Goal: Task Accomplishment & Management: Manage account settings

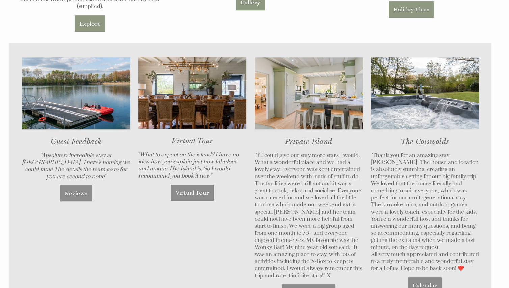
scroll to position [553, 0]
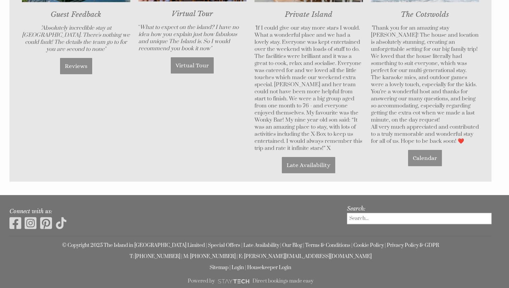
click at [236, 265] on link "Login" at bounding box center [237, 268] width 12 height 6
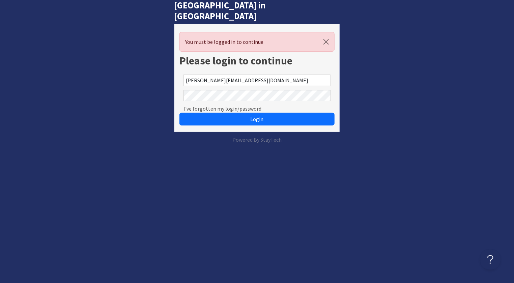
click at [279, 113] on button "Login" at bounding box center [256, 119] width 155 height 13
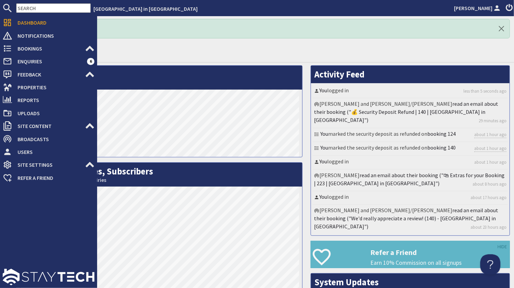
click at [20, 46] on span "Bookings" at bounding box center [48, 48] width 73 height 11
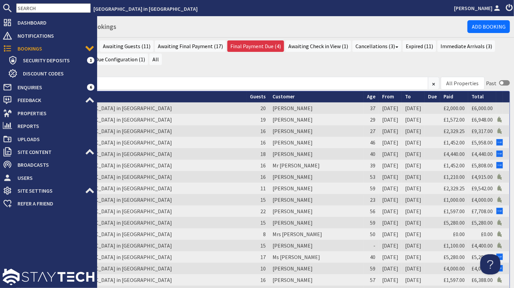
click at [40, 48] on span "Bookings" at bounding box center [48, 48] width 73 height 11
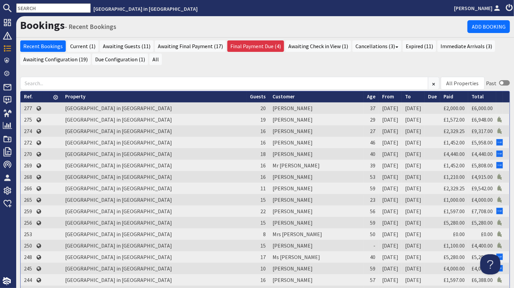
click at [60, 7] on input "text" at bounding box center [53, 7] width 75 height 9
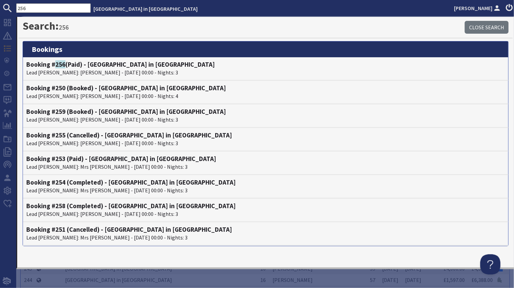
type input "256"
click at [43, 68] on p "Lead [PERSON_NAME]: [PERSON_NAME] - [DATE] 00:00 - Nights: 3" at bounding box center [265, 72] width 479 height 8
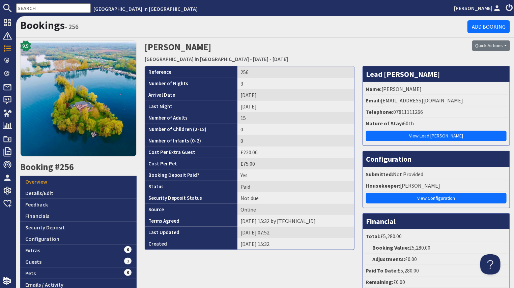
click at [426, 137] on link "View Lead [PERSON_NAME]" at bounding box center [436, 136] width 141 height 10
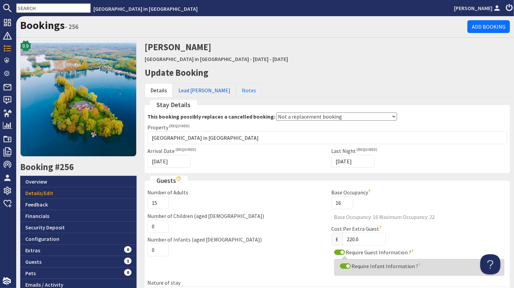
click at [190, 91] on link "Lead [PERSON_NAME]" at bounding box center [204, 90] width 63 height 14
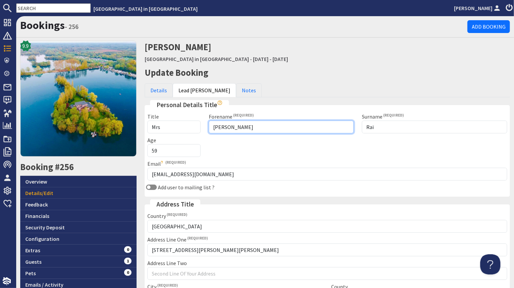
click at [246, 122] on input "[PERSON_NAME]" at bounding box center [281, 127] width 145 height 13
type input "L"
type input "[PERSON_NAME]"
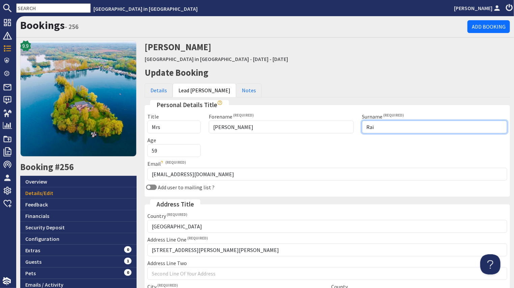
click at [395, 124] on input "Rai" at bounding box center [434, 127] width 145 height 13
type input "R"
type input "Rai"
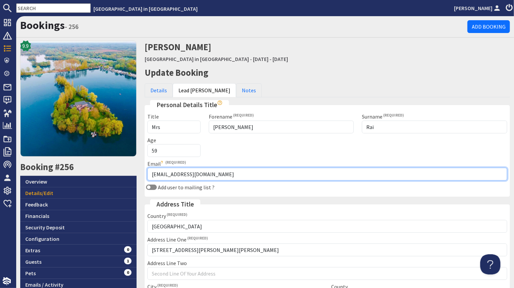
click at [224, 174] on input "[EMAIL_ADDRESS][DOMAIN_NAME]" at bounding box center [327, 174] width 360 height 13
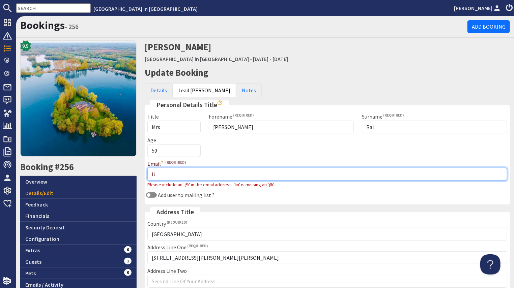
type input "l"
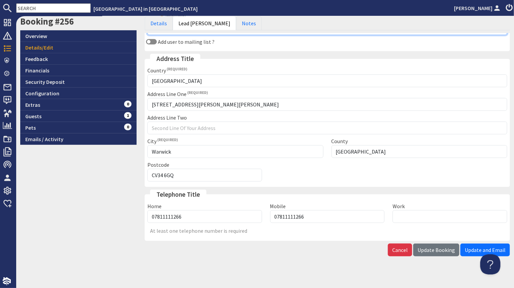
scroll to position [147, 0]
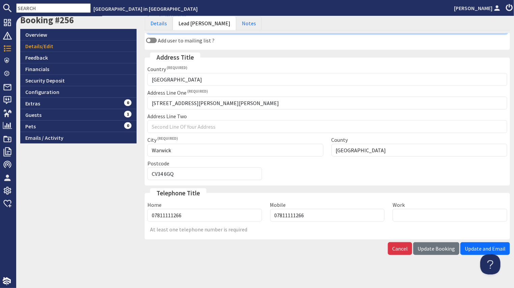
type input "[EMAIL_ADDRESS][DOMAIN_NAME]"
click at [429, 246] on form "Details Lead [PERSON_NAME] Notes Stay Details This booking possibly replaces a …" at bounding box center [327, 95] width 365 height 319
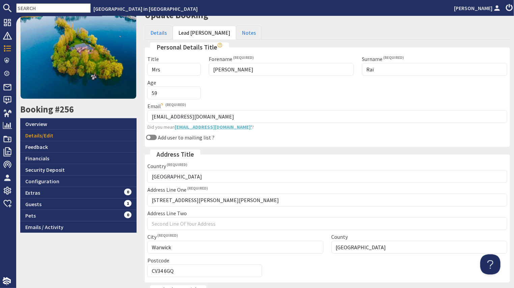
scroll to position [42, 0]
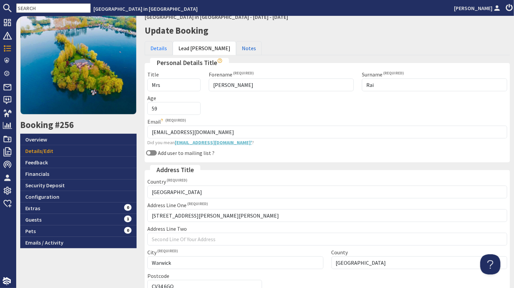
click at [236, 52] on link "Notes" at bounding box center [249, 48] width 26 height 14
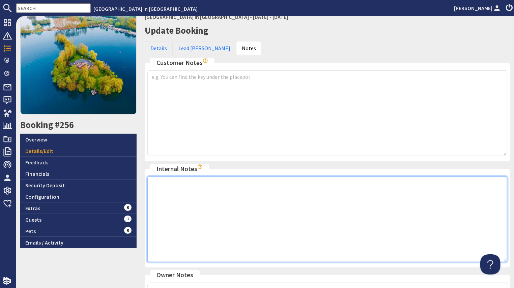
click at [206, 188] on textarea at bounding box center [327, 220] width 360 height 86
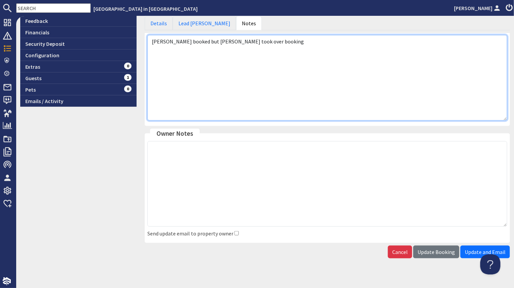
scroll to position [189, 0]
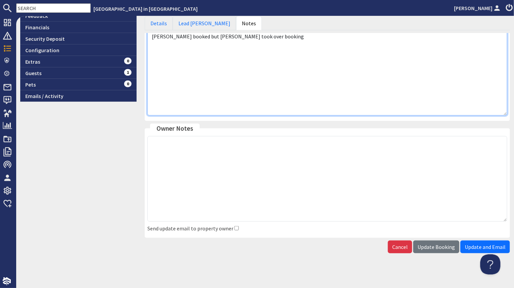
type textarea "[PERSON_NAME] booked but [PERSON_NAME] took over booking"
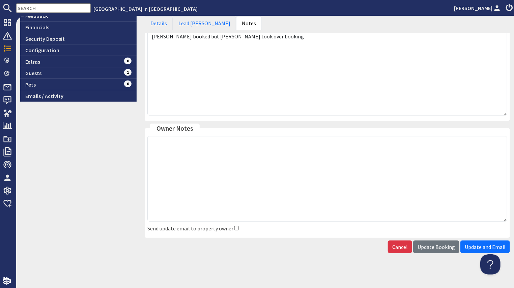
click at [440, 248] on span "Update Booking" at bounding box center [436, 247] width 37 height 7
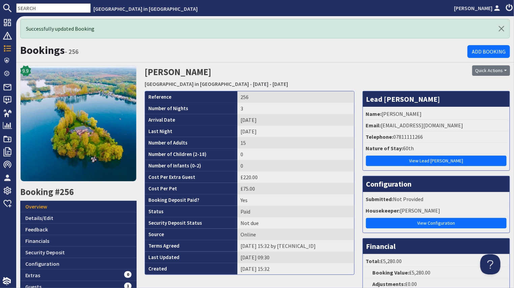
click at [43, 204] on link "Overview" at bounding box center [78, 206] width 116 height 11
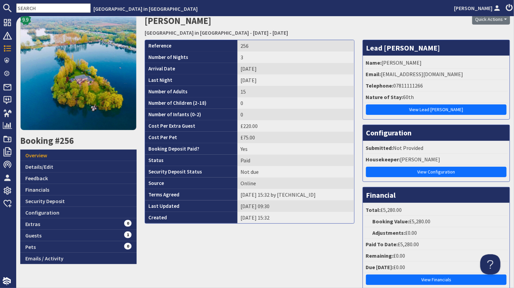
scroll to position [12, 0]
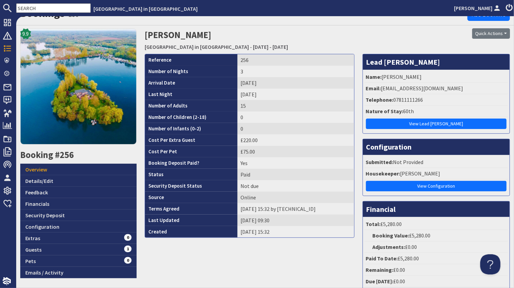
click at [428, 124] on link "View Lead [PERSON_NAME]" at bounding box center [436, 124] width 141 height 10
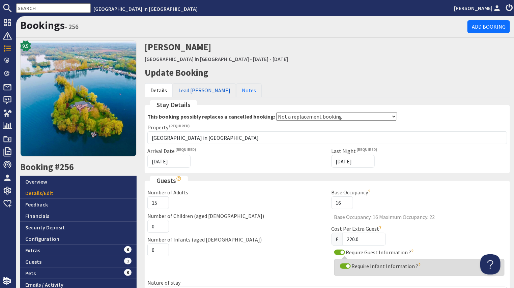
click at [185, 91] on link "Lead [PERSON_NAME]" at bounding box center [204, 90] width 63 height 14
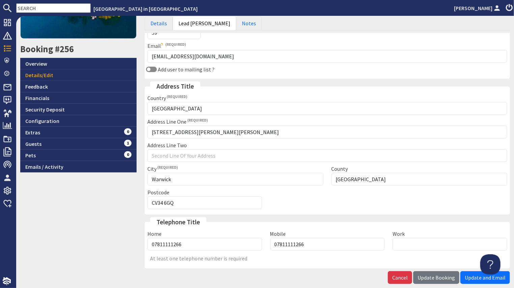
scroll to position [120, 0]
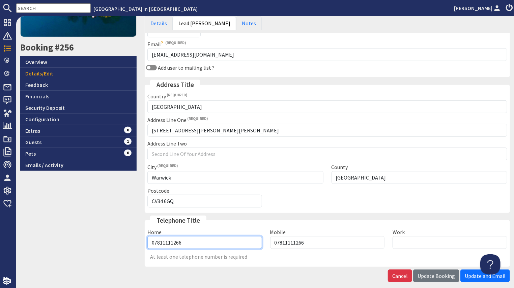
click at [196, 242] on input "07811111266" at bounding box center [204, 242] width 115 height 13
type input "0"
type input "07956104511"
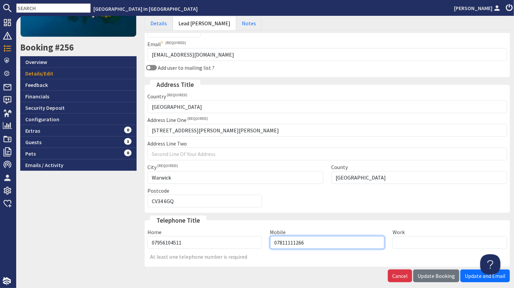
click at [316, 239] on input "07811111266" at bounding box center [327, 242] width 115 height 13
type input "0"
type input "07956104511"
click at [432, 273] on span "Update Booking" at bounding box center [436, 276] width 37 height 7
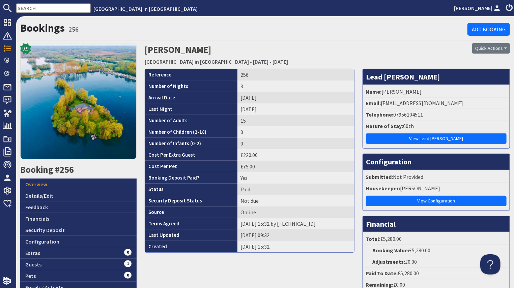
scroll to position [22, 0]
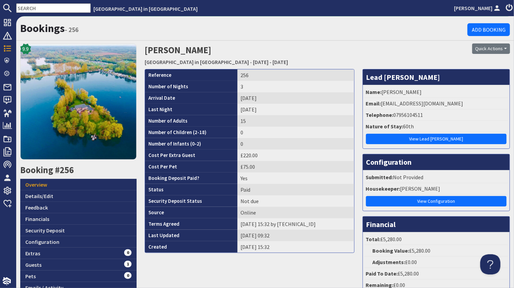
click at [416, 136] on link "View Lead [PERSON_NAME]" at bounding box center [436, 139] width 141 height 10
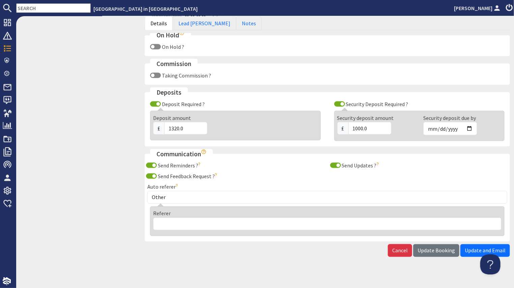
scroll to position [408, 0]
click at [472, 247] on span "Update and Email" at bounding box center [485, 250] width 41 height 7
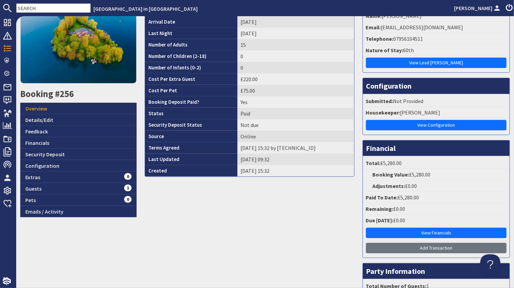
scroll to position [105, 0]
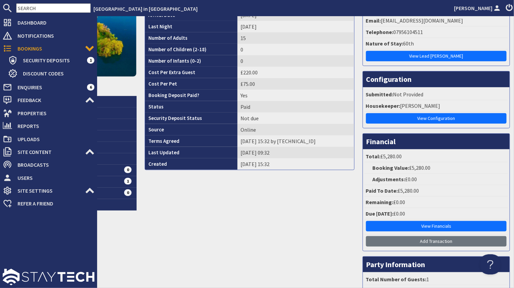
click at [32, 114] on span "Properties" at bounding box center [53, 113] width 82 height 11
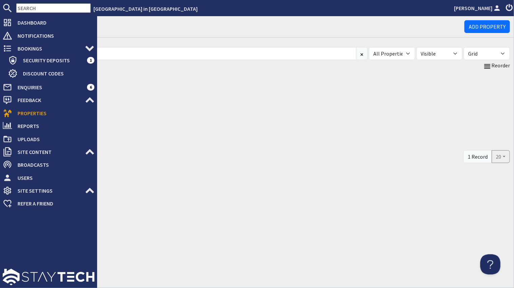
click at [50, 112] on span "Properties" at bounding box center [53, 113] width 82 height 11
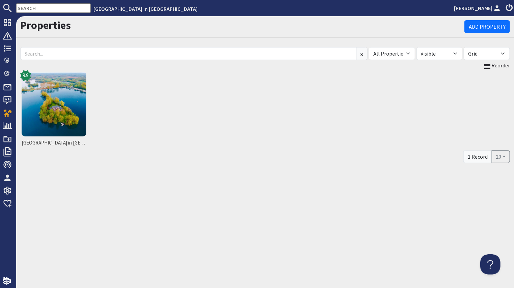
click at [60, 108] on img at bounding box center [54, 104] width 65 height 65
